Goal: Transaction & Acquisition: Obtain resource

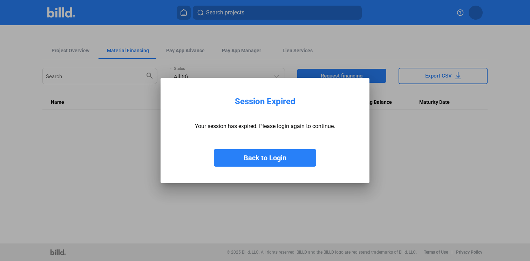
click at [259, 159] on button "Back to Login" at bounding box center [265, 158] width 102 height 18
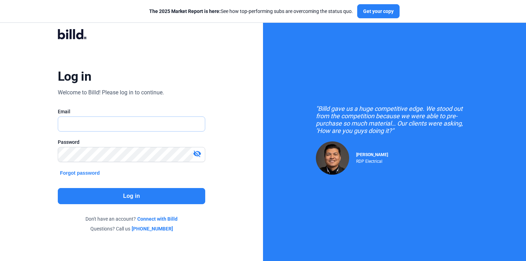
type input "[EMAIL_ADDRESS][DOMAIN_NAME]"
click at [123, 193] on button "Log in" at bounding box center [131, 196] width 147 height 16
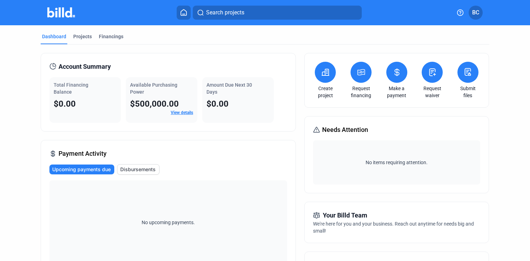
click at [358, 72] on icon at bounding box center [361, 72] width 9 height 8
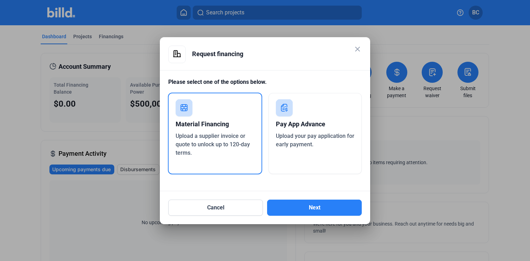
click at [213, 135] on span "Upload a supplier invoice or quote to unlock up to 120-day terms." at bounding box center [212, 143] width 74 height 23
click at [324, 207] on button "Next" at bounding box center [314, 207] width 95 height 16
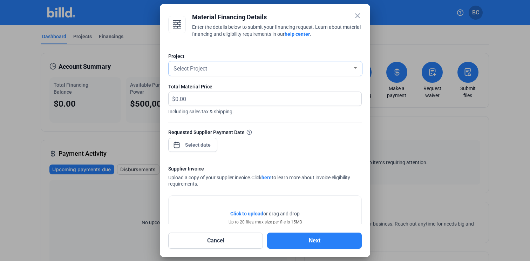
click at [204, 69] on span "Select Project" at bounding box center [190, 68] width 34 height 7
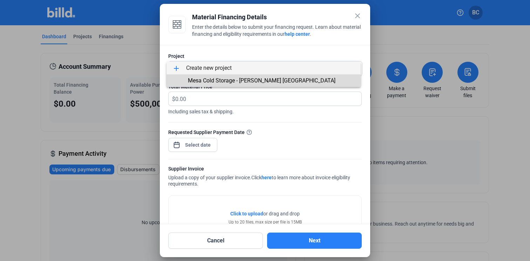
click at [208, 81] on span "Mesa Cold Storage - [PERSON_NAME] [GEOGRAPHIC_DATA]" at bounding box center [261, 80] width 147 height 7
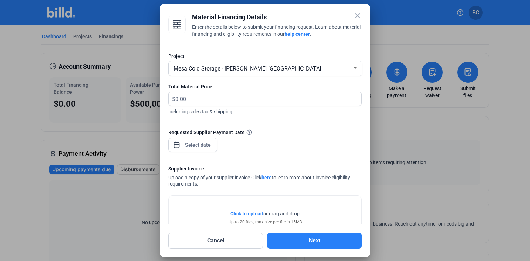
click at [197, 142] on div "close Material Financing Details Enter the details below to submit your financi…" at bounding box center [265, 130] width 530 height 261
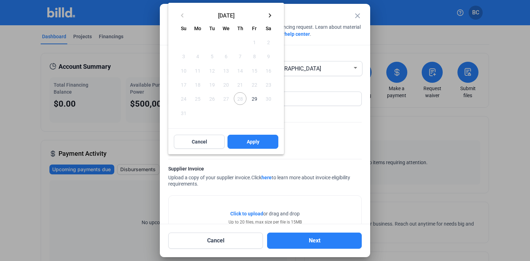
click at [255, 97] on span "29" at bounding box center [254, 98] width 13 height 13
click at [249, 144] on span "Apply" at bounding box center [253, 141] width 13 height 7
type input "[DATE]"
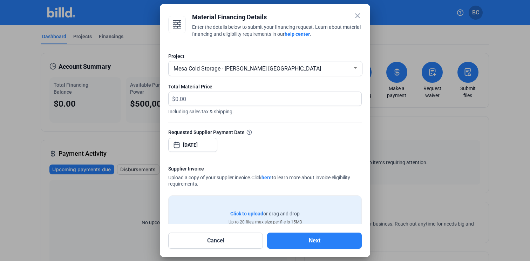
scroll to position [6, 0]
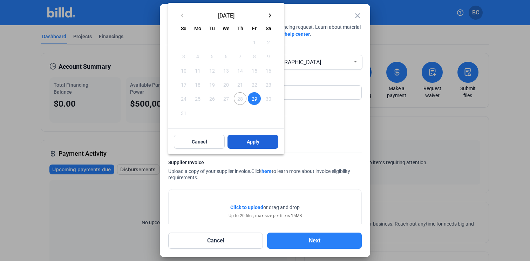
click at [251, 143] on span "Apply" at bounding box center [253, 141] width 13 height 7
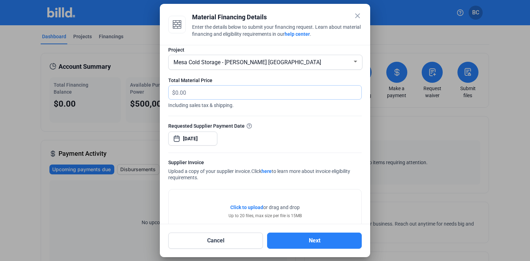
drag, startPoint x: 193, startPoint y: 94, endPoint x: 174, endPoint y: 89, distance: 19.6
click at [166, 91] on div "Project Mesa Cold Storage - [PERSON_NAME] AZ Total Material Price $ Including s…" at bounding box center [265, 134] width 210 height 179
type input "204,867.60"
click at [292, 129] on div "Requested Supplier Payment Date [DATE]" at bounding box center [264, 137] width 193 height 30
click at [311, 241] on button "Next" at bounding box center [314, 240] width 95 height 16
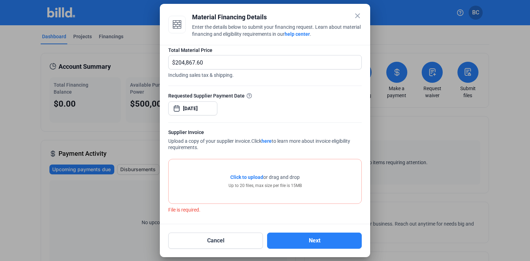
scroll to position [36, 0]
drag, startPoint x: 262, startPoint y: 168, endPoint x: 252, endPoint y: 180, distance: 15.2
click at [262, 172] on div "Click to upload Tap to upload or drag and drop Up to 20 files, max size per fil…" at bounding box center [264, 181] width 193 height 44
click at [244, 177] on span "Click to upload" at bounding box center [246, 177] width 33 height 6
click at [241, 177] on span "Click to upload" at bounding box center [246, 177] width 33 height 6
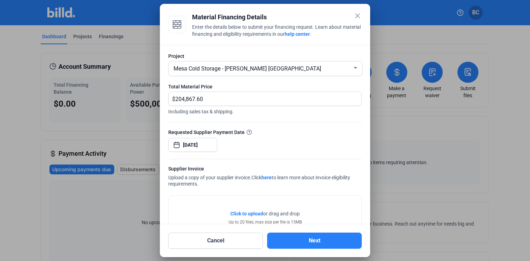
scroll to position [54, 0]
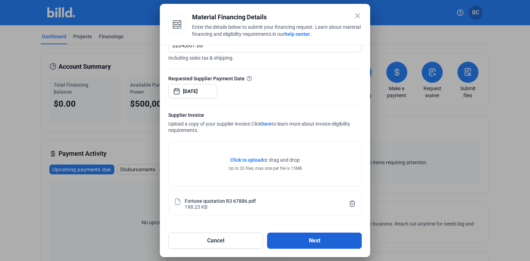
click at [315, 239] on button "Next" at bounding box center [314, 240] width 95 height 16
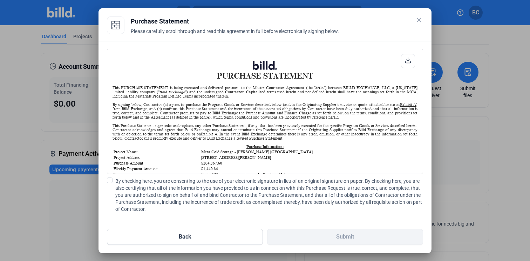
scroll to position [0, 0]
click at [112, 180] on span at bounding box center [110, 180] width 6 height 6
click at [0, 0] on input "By checking here, you are consenting to the use of your electronic signature in…" at bounding box center [0, 0] width 0 height 0
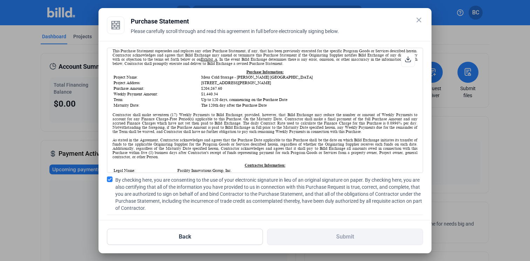
scroll to position [74, 0]
click at [416, 19] on mat-icon "close" at bounding box center [418, 20] width 8 height 8
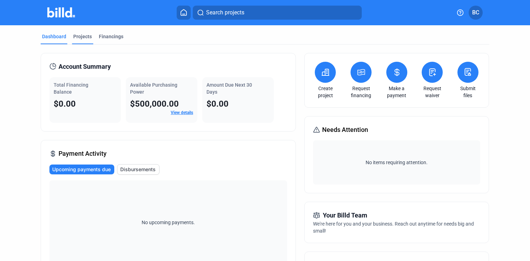
click at [82, 34] on div "Projects" at bounding box center [82, 36] width 19 height 7
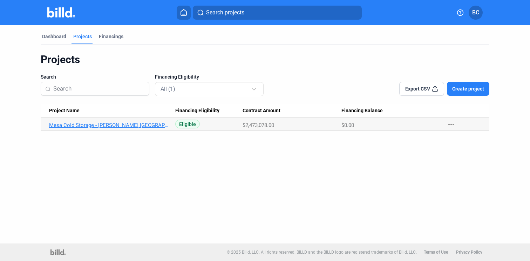
click at [89, 124] on link "Mesa Cold Storage - [PERSON_NAME] [GEOGRAPHIC_DATA]" at bounding box center [108, 125] width 119 height 6
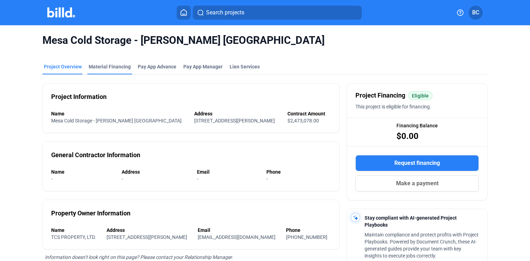
click at [106, 66] on div "Material Financing" at bounding box center [110, 66] width 42 height 7
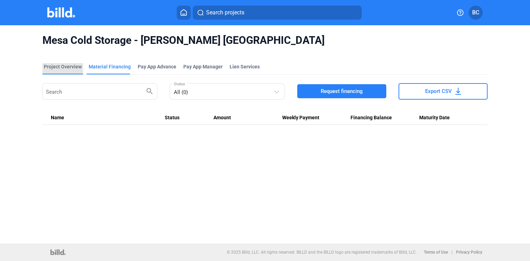
click at [63, 65] on div "Project Overview" at bounding box center [63, 66] width 38 height 7
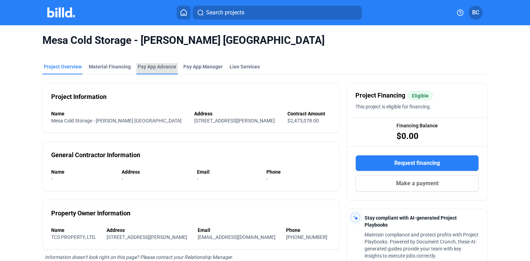
click at [158, 64] on div "Pay App Advance" at bounding box center [157, 66] width 39 height 7
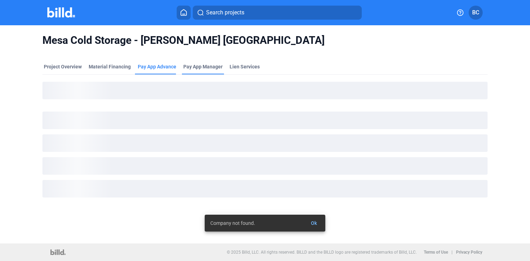
click at [200, 66] on span "Pay App Manager" at bounding box center [202, 66] width 39 height 7
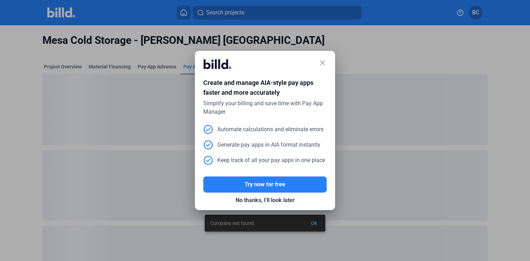
click at [322, 61] on mat-icon "close" at bounding box center [322, 62] width 8 height 8
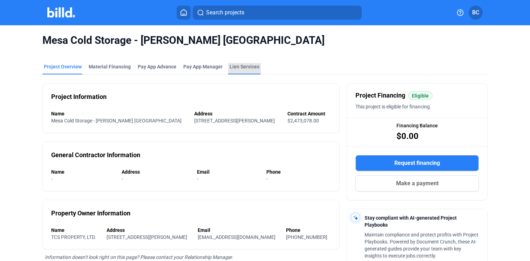
click at [249, 67] on div "Lien Services" at bounding box center [244, 66] width 30 height 7
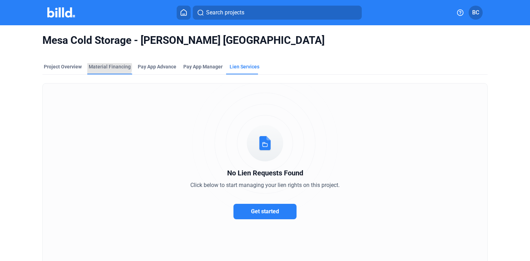
click at [108, 67] on div "Material Financing" at bounding box center [110, 66] width 42 height 7
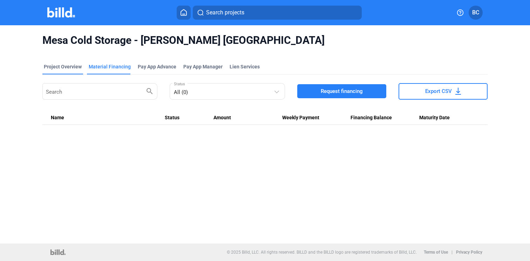
click at [64, 68] on div "Project Overview" at bounding box center [63, 66] width 38 height 7
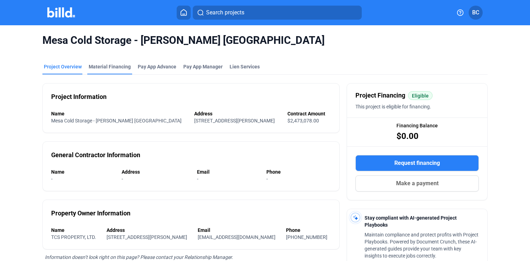
click at [101, 66] on div "Material Financing" at bounding box center [110, 66] width 42 height 7
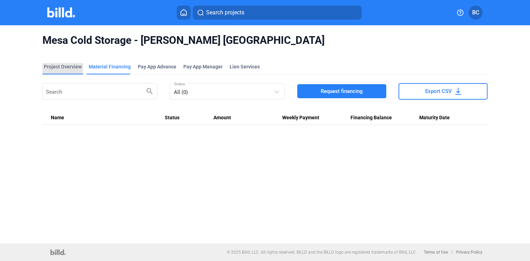
click at [68, 66] on div "Project Overview" at bounding box center [63, 66] width 38 height 7
